Goal: Task Accomplishment & Management: Use online tool/utility

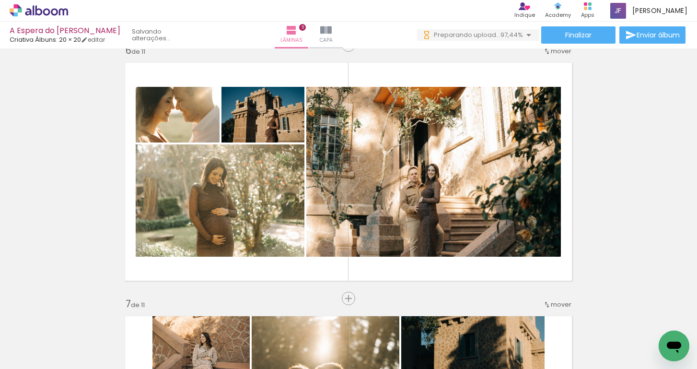
scroll to position [0, 3563]
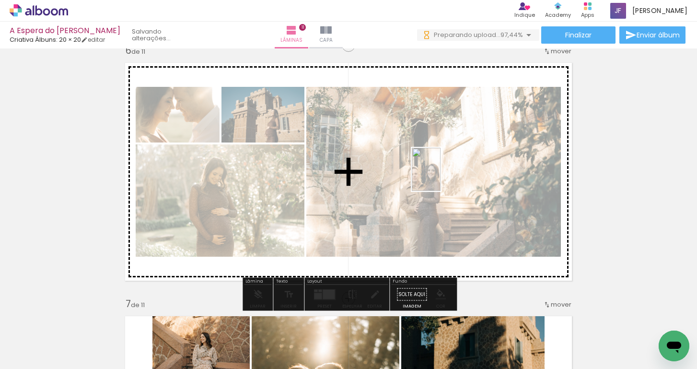
drag, startPoint x: 625, startPoint y: 338, endPoint x: 441, endPoint y: 176, distance: 245.9
click at [441, 176] on quentale-workspace at bounding box center [348, 184] width 697 height 369
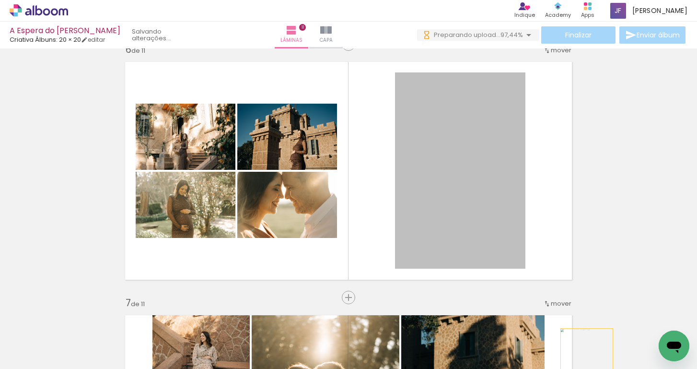
scroll to position [1286, 0]
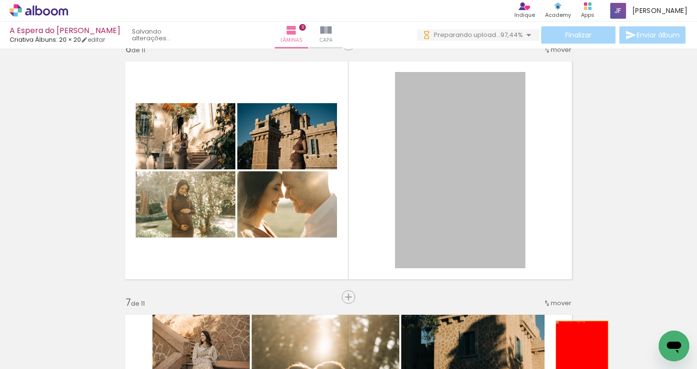
drag, startPoint x: 464, startPoint y: 125, endPoint x: 581, endPoint y: 360, distance: 263.3
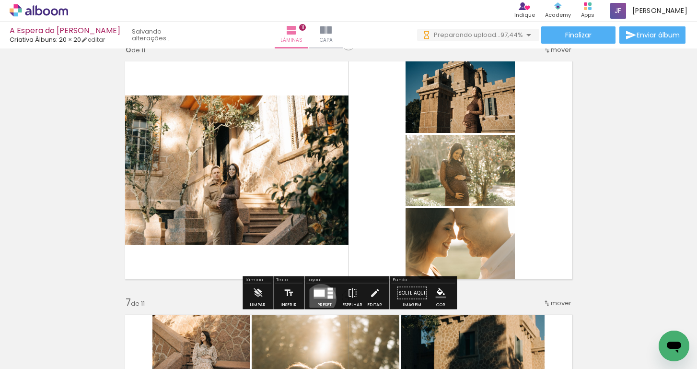
click at [319, 299] on div at bounding box center [325, 292] width 26 height 19
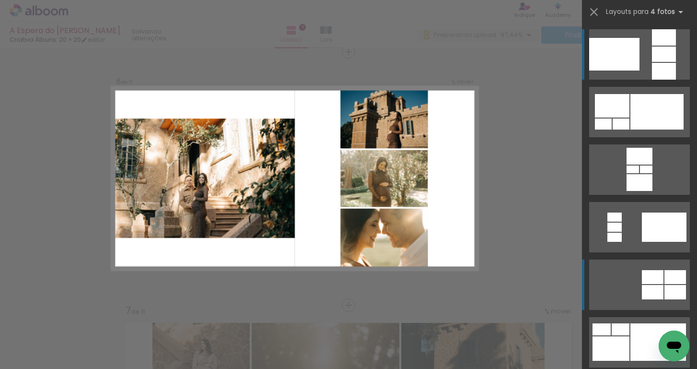
scroll to position [1277, 0]
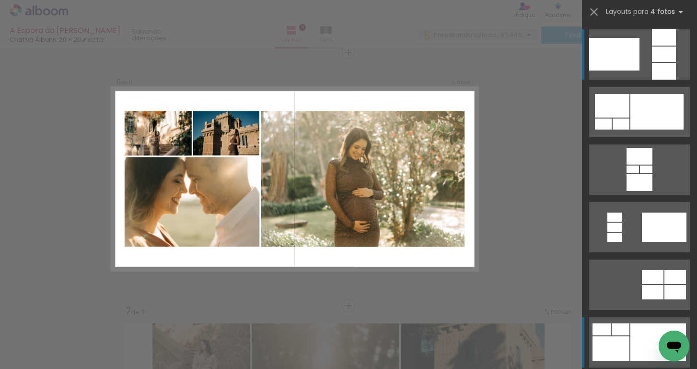
click at [626, 343] on div at bounding box center [610, 348] width 37 height 24
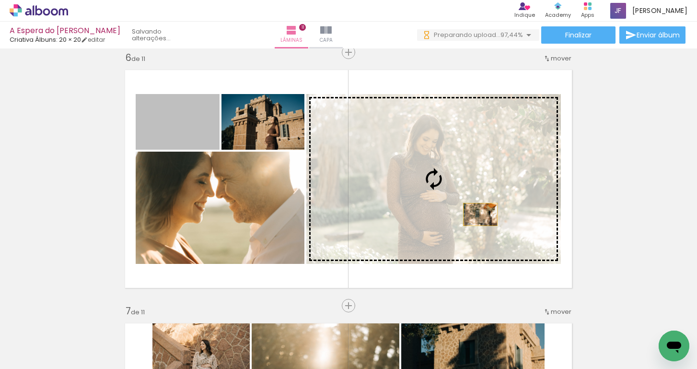
drag, startPoint x: 172, startPoint y: 139, endPoint x: 480, endPoint y: 214, distance: 316.8
click at [0, 0] on slot at bounding box center [0, 0] width 0 height 0
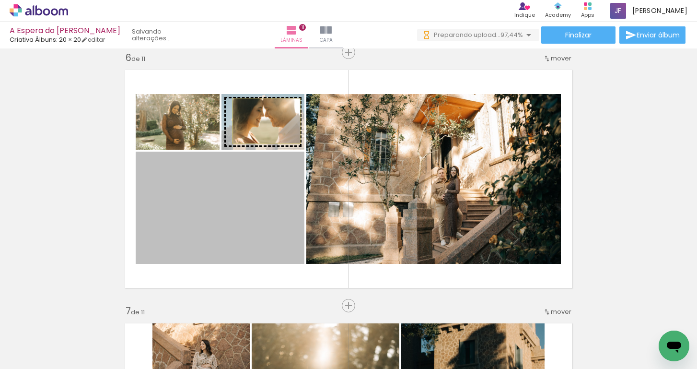
drag, startPoint x: 254, startPoint y: 215, endPoint x: 266, endPoint y: 121, distance: 94.7
click at [0, 0] on slot at bounding box center [0, 0] width 0 height 0
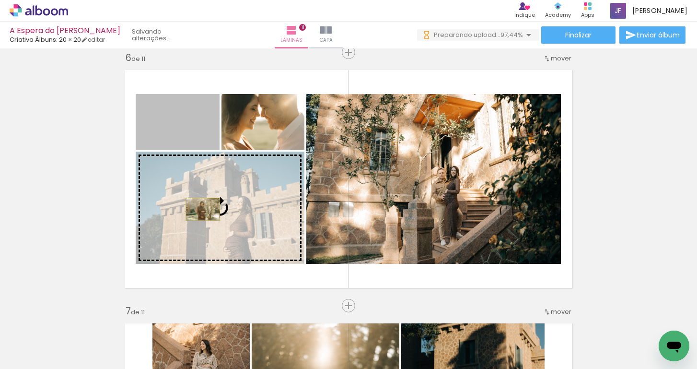
drag, startPoint x: 197, startPoint y: 133, endPoint x: 203, endPoint y: 207, distance: 74.0
click at [0, 0] on slot at bounding box center [0, 0] width 0 height 0
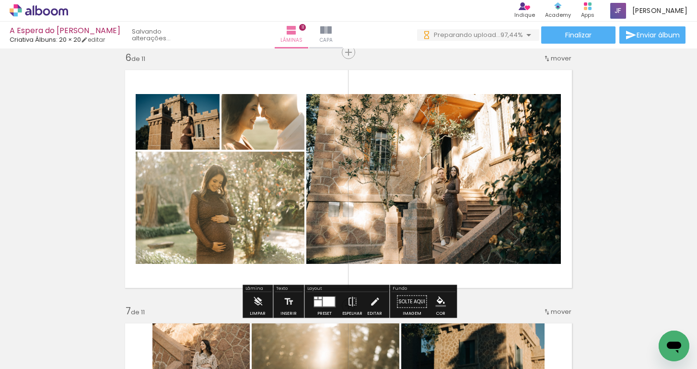
click at [89, 213] on div "Inserir lâmina 1 de 11 Inserir lâmina 2 de 11 Inserir lâmina 3 de 11 Inserir lâ…" at bounding box center [348, 293] width 697 height 3038
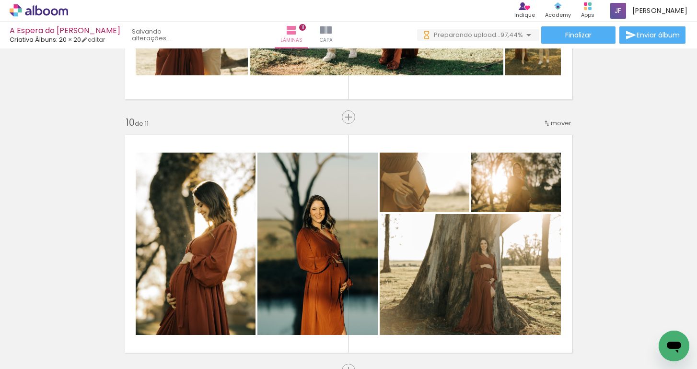
scroll to position [2226, 0]
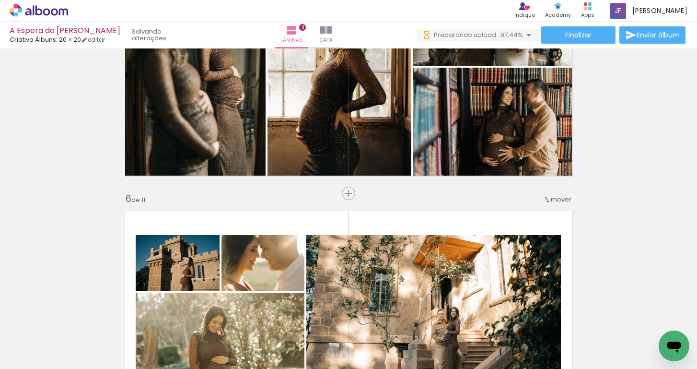
scroll to position [1112, 0]
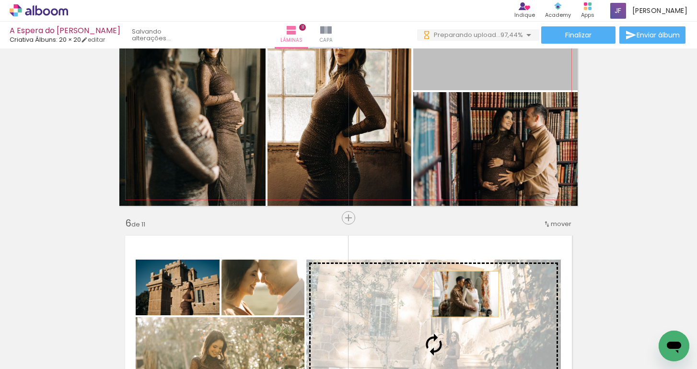
drag, startPoint x: 509, startPoint y: 68, endPoint x: 465, endPoint y: 286, distance: 222.0
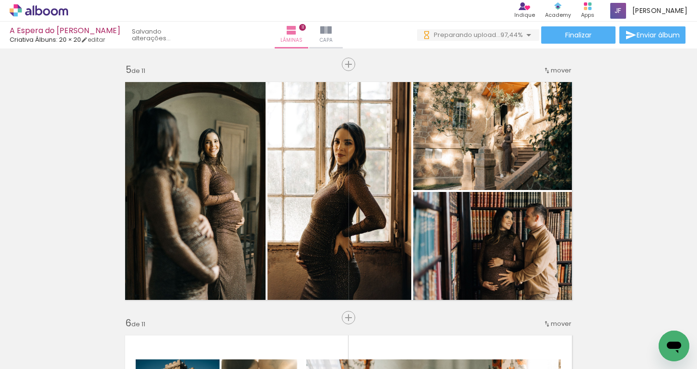
scroll to position [1047, 0]
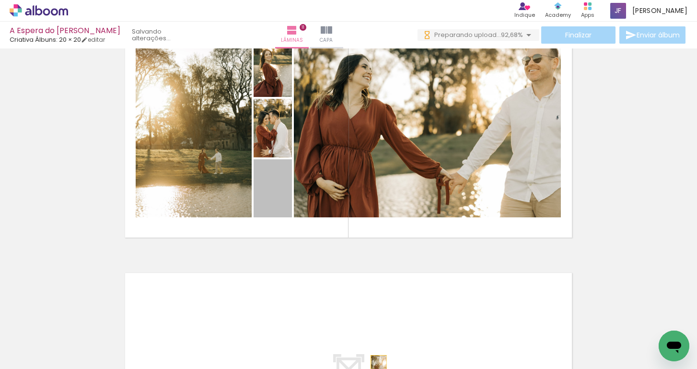
scroll to position [2595, 0]
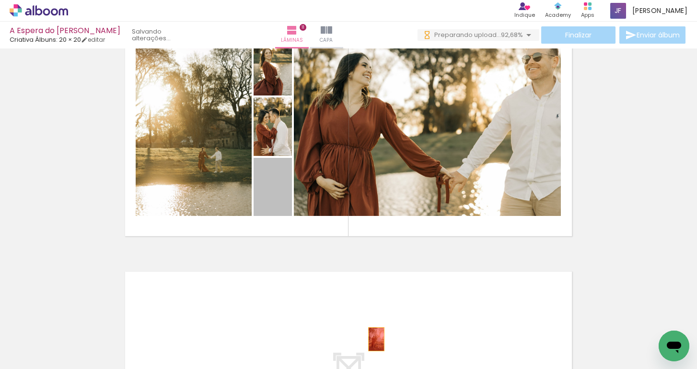
drag, startPoint x: 272, startPoint y: 208, endPoint x: 376, endPoint y: 343, distance: 170.6
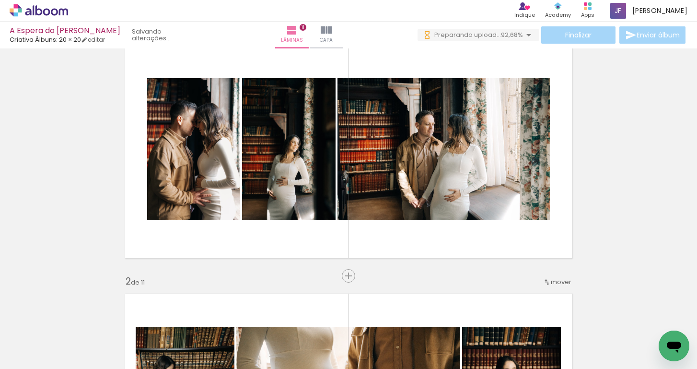
scroll to position [41, 0]
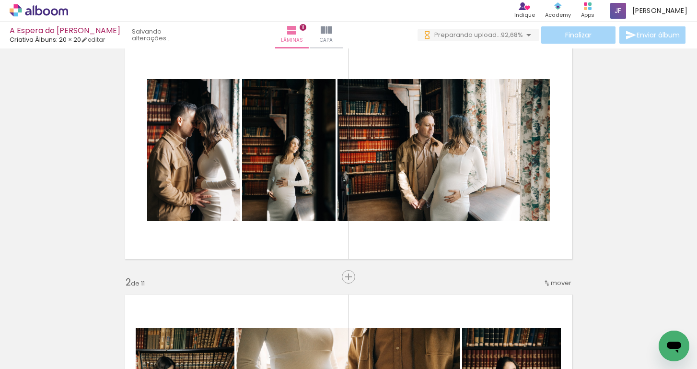
click at [326, 322] on paper-icon-button at bounding box center [324, 317] width 12 height 12
click at [326, 320] on iron-icon at bounding box center [324, 317] width 10 height 10
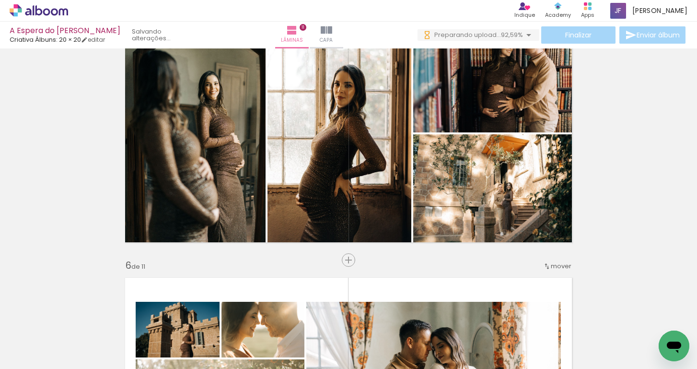
scroll to position [0, 0]
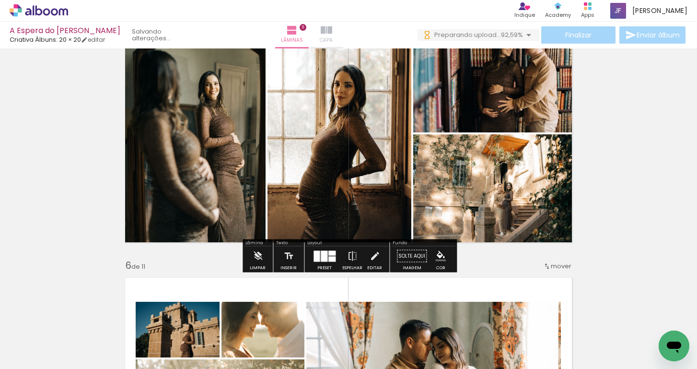
click at [327, 26] on iron-icon at bounding box center [327, 30] width 12 height 12
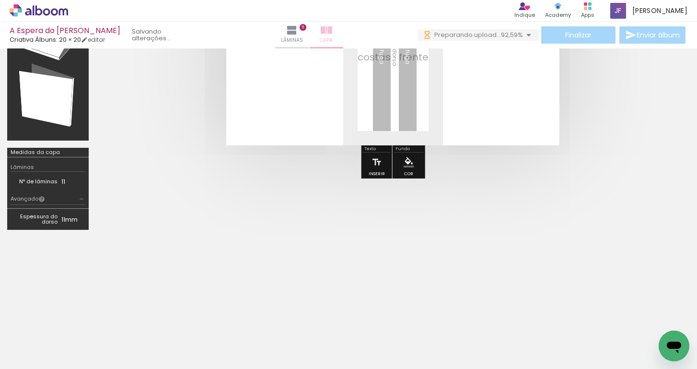
scroll to position [138, 0]
click at [293, 35] on iron-icon at bounding box center [292, 30] width 12 height 12
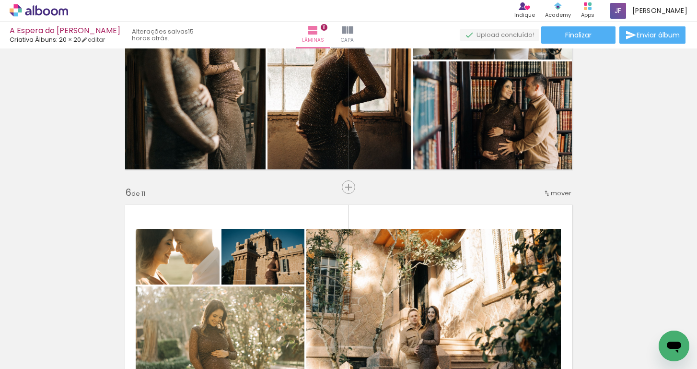
scroll to position [1142, 0]
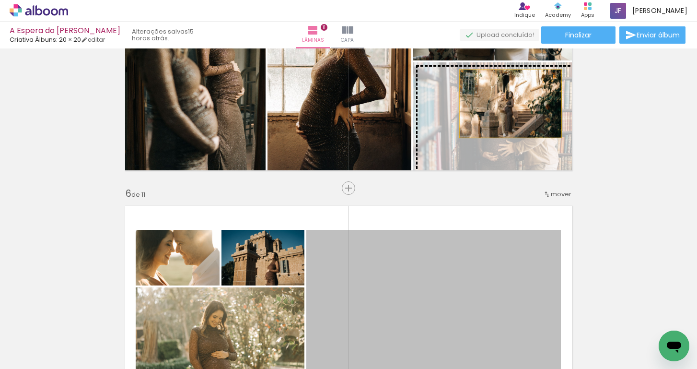
drag, startPoint x: 470, startPoint y: 251, endPoint x: 510, endPoint y: 104, distance: 152.6
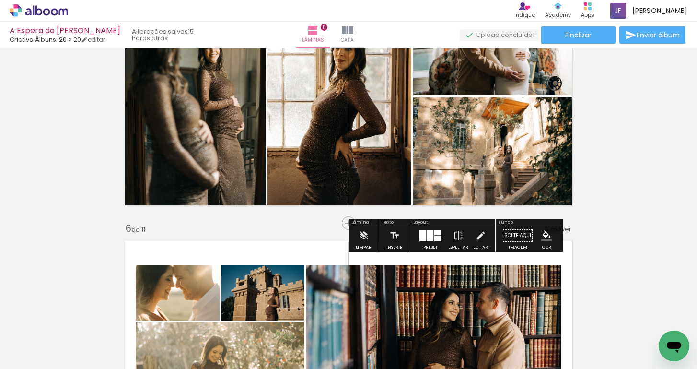
scroll to position [1096, 0]
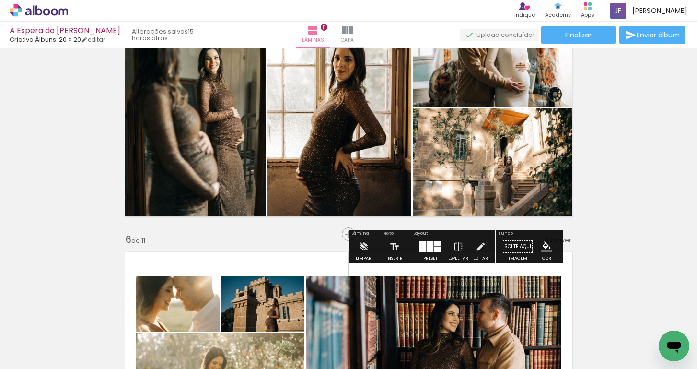
click at [513, 75] on quentale-photo at bounding box center [495, 50] width 164 height 114
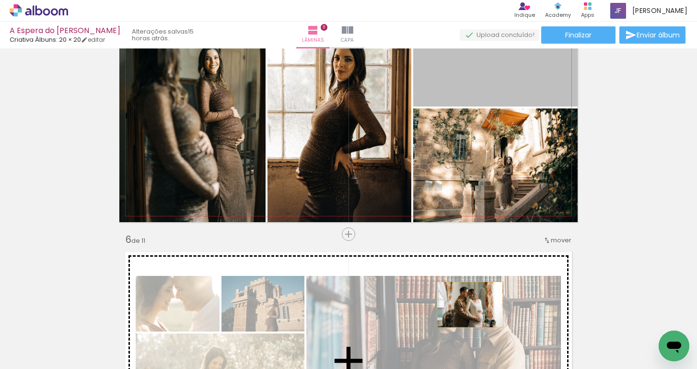
drag, startPoint x: 513, startPoint y: 75, endPoint x: 470, endPoint y: 302, distance: 230.8
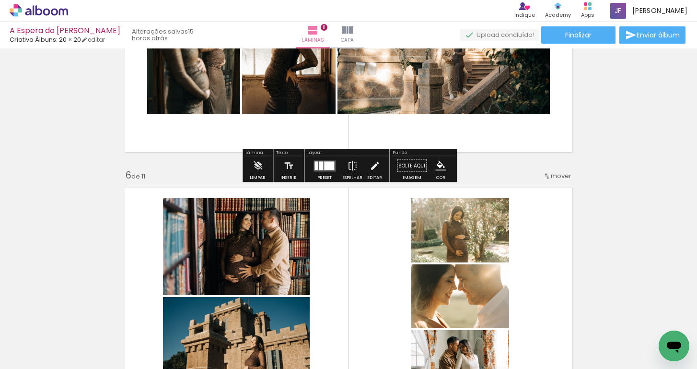
scroll to position [1163, 0]
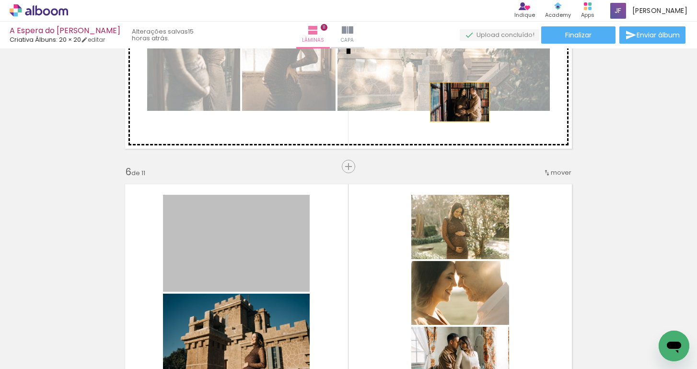
drag, startPoint x: 226, startPoint y: 248, endPoint x: 460, endPoint y: 104, distance: 274.4
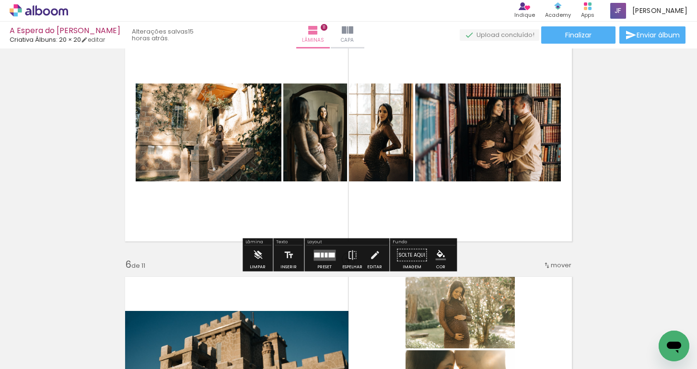
scroll to position [1073, 0]
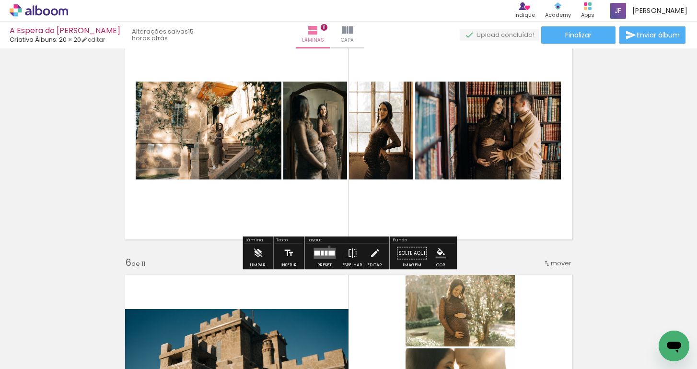
click at [327, 247] on div at bounding box center [325, 253] width 26 height 19
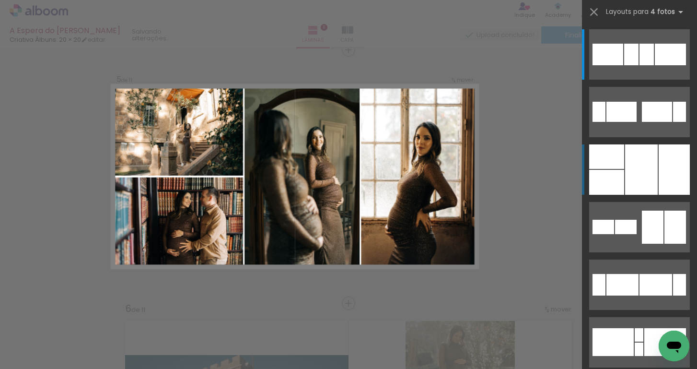
scroll to position [1024, 0]
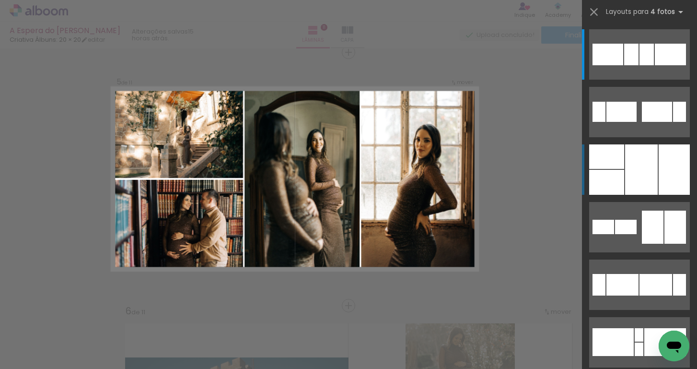
click at [668, 179] on div at bounding box center [674, 169] width 31 height 50
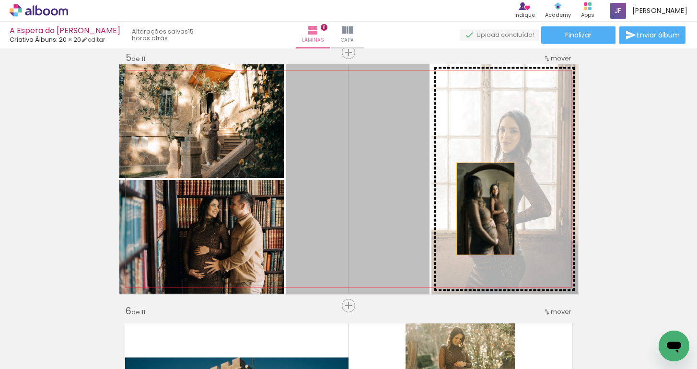
drag, startPoint x: 334, startPoint y: 210, endPoint x: 484, endPoint y: 207, distance: 150.1
click at [0, 0] on slot at bounding box center [0, 0] width 0 height 0
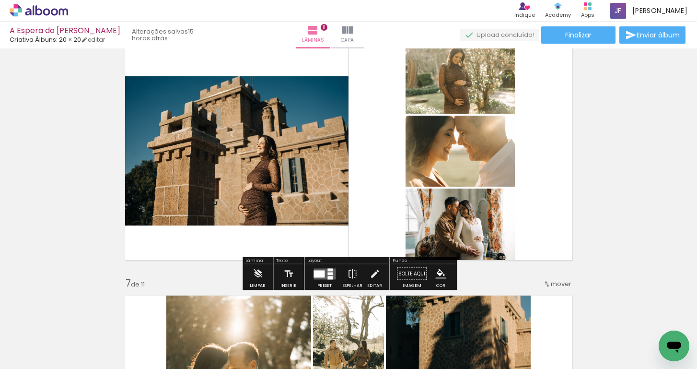
scroll to position [1312, 0]
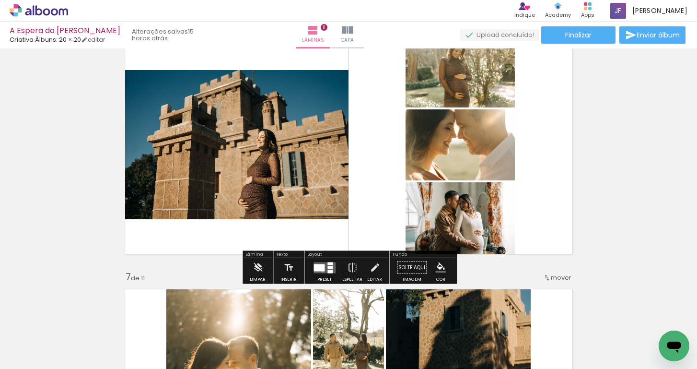
click at [320, 271] on div at bounding box center [318, 267] width 11 height 7
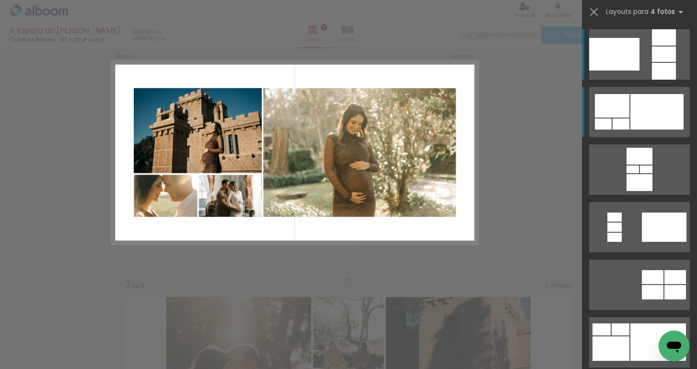
scroll to position [1277, 0]
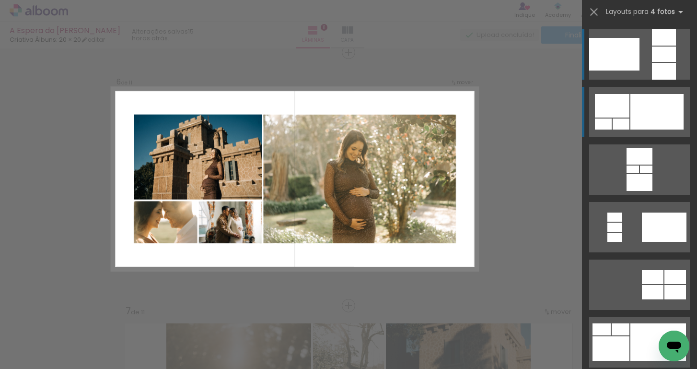
click at [647, 124] on div at bounding box center [656, 111] width 53 height 35
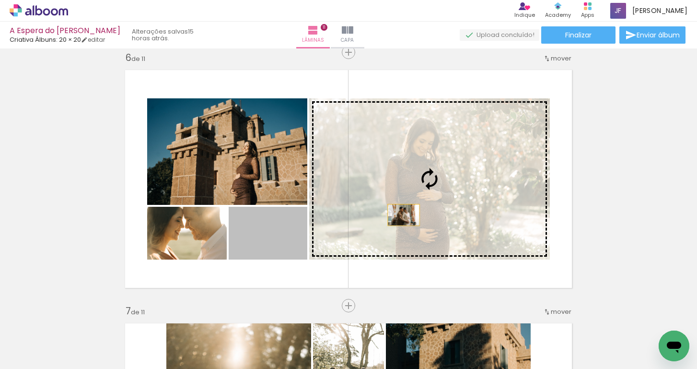
drag, startPoint x: 268, startPoint y: 241, endPoint x: 402, endPoint y: 211, distance: 137.0
click at [0, 0] on slot at bounding box center [0, 0] width 0 height 0
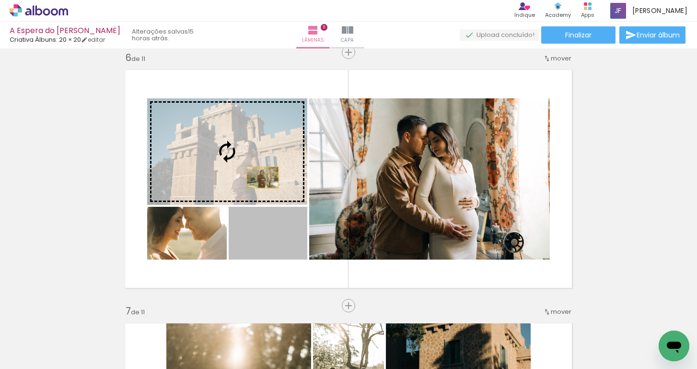
drag, startPoint x: 287, startPoint y: 244, endPoint x: 260, endPoint y: 170, distance: 78.5
click at [0, 0] on slot at bounding box center [0, 0] width 0 height 0
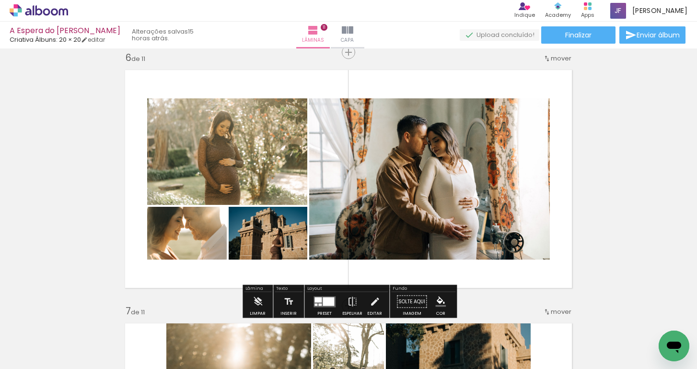
click at [70, 235] on div "Inserir lâmina 1 de 11 Inserir lâmina 2 de 11 Inserir lâmina 3 de 11 Inserir lâ…" at bounding box center [348, 293] width 697 height 3038
click at [660, 151] on div "Inserir lâmina 1 de 11 Inserir lâmina 2 de 11 Inserir lâmina 3 de 11 Inserir lâ…" at bounding box center [348, 293] width 697 height 3038
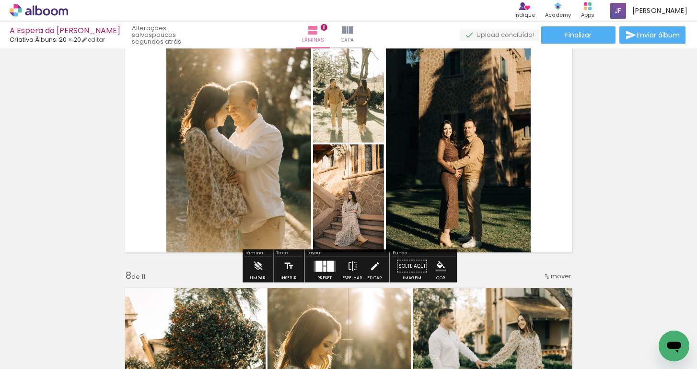
scroll to position [1566, 0]
click at [359, 210] on quentale-photo at bounding box center [348, 202] width 71 height 114
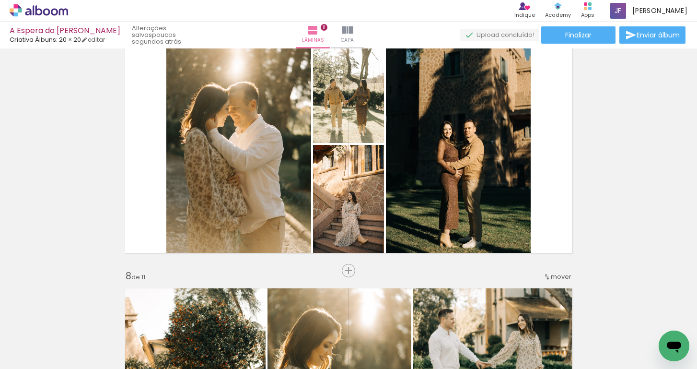
click at [504, 268] on div "Inserir lâmina 1 de 11 Inserir lâmina 2 de 11 Inserir lâmina 3 de 11 Inserir lâ…" at bounding box center [348, 5] width 697 height 3038
click at [254, 335] on quentale-thumb at bounding box center [275, 336] width 54 height 55
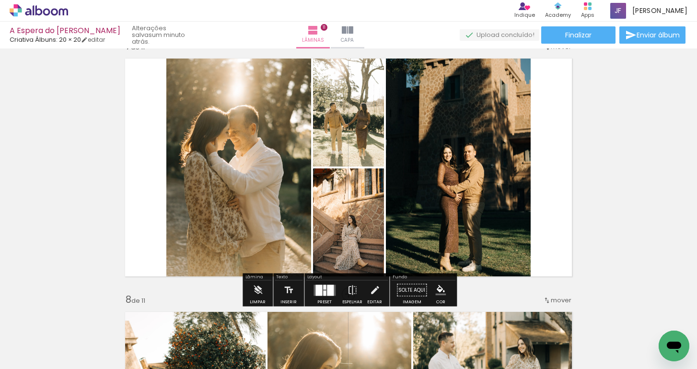
scroll to position [1547, 0]
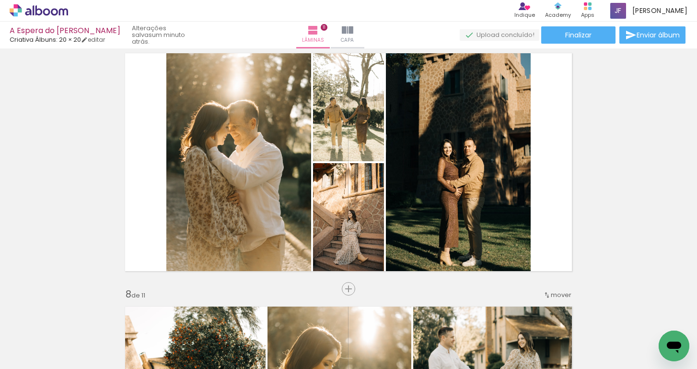
click at [28, 356] on span "Adicionar Fotos" at bounding box center [34, 355] width 29 height 11
click at [0, 0] on input "file" at bounding box center [0, 0] width 0 height 0
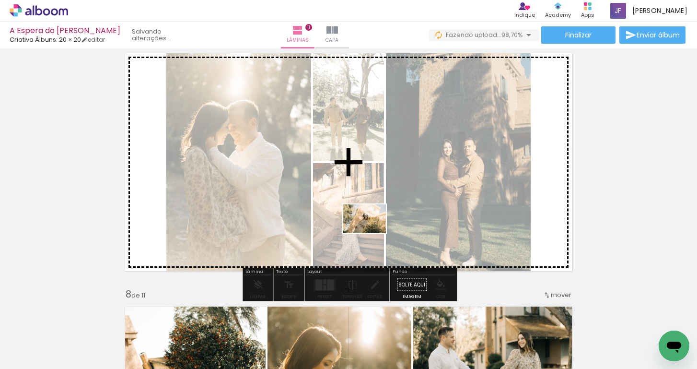
drag, startPoint x: 657, startPoint y: 336, endPoint x: 371, endPoint y: 230, distance: 305.4
click at [371, 230] on quentale-workspace at bounding box center [348, 184] width 697 height 369
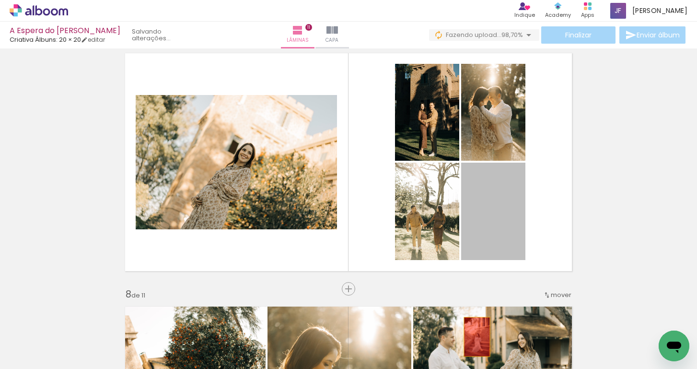
drag, startPoint x: 495, startPoint y: 219, endPoint x: 477, endPoint y: 337, distance: 118.8
click at [477, 337] on quentale-workspace at bounding box center [348, 184] width 697 height 369
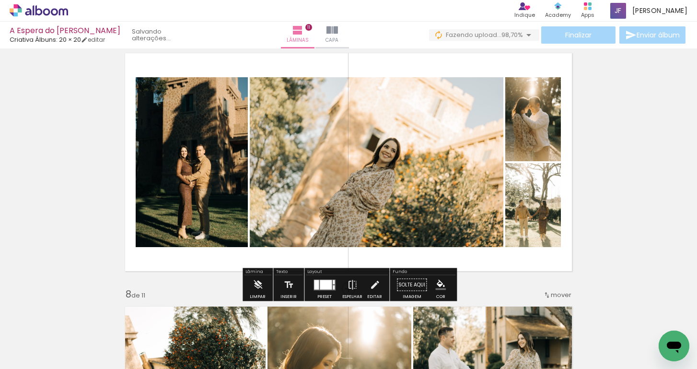
click at [318, 293] on div at bounding box center [325, 284] width 26 height 19
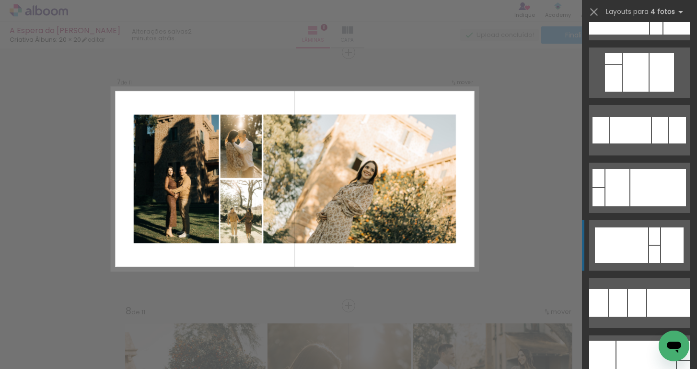
scroll to position [1891, 0]
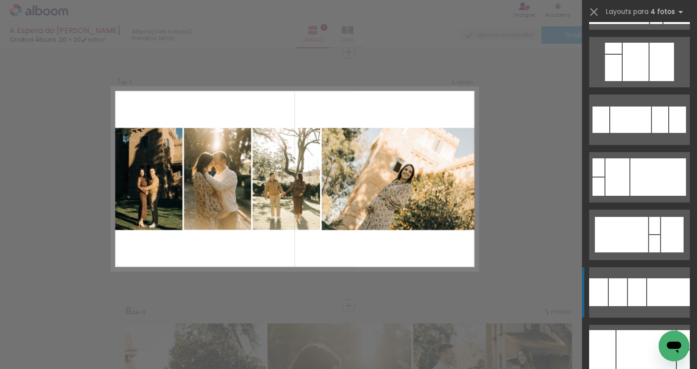
click at [605, 287] on div at bounding box center [598, 292] width 19 height 28
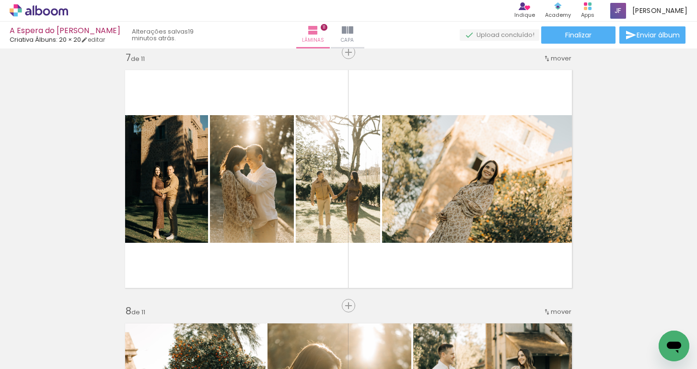
scroll to position [0, 3509]
